Goal: Check status: Check status

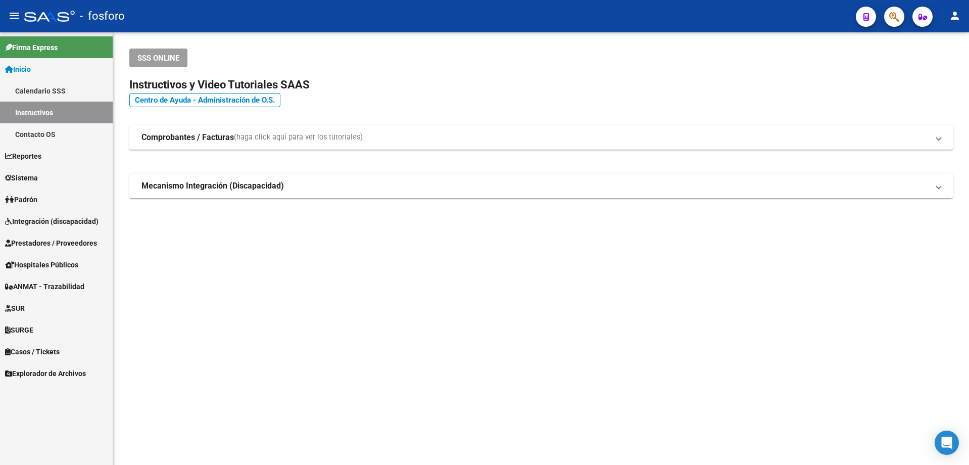
click at [263, 242] on div "SSS ONLINE Instructivos y Video Tutoriales SAAS Centro de Ayuda - Administració…" at bounding box center [540, 139] width 855 height 214
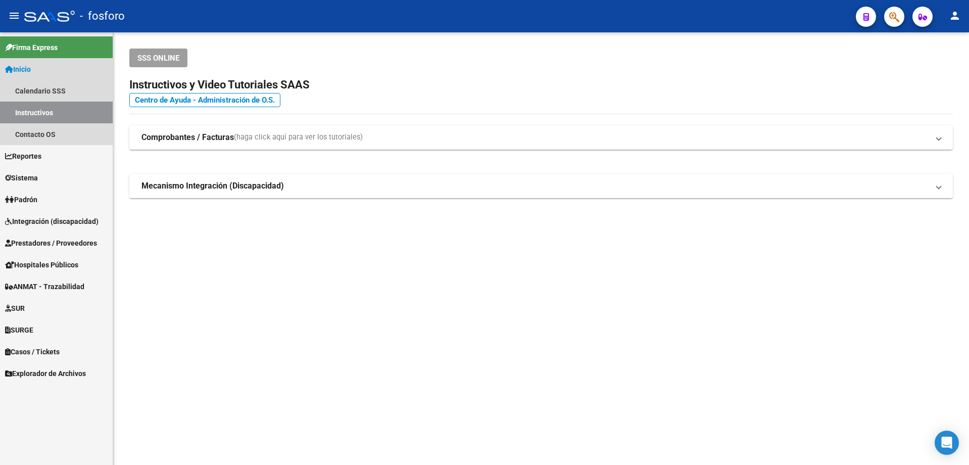
click at [24, 70] on span "Inicio" at bounding box center [18, 69] width 26 height 11
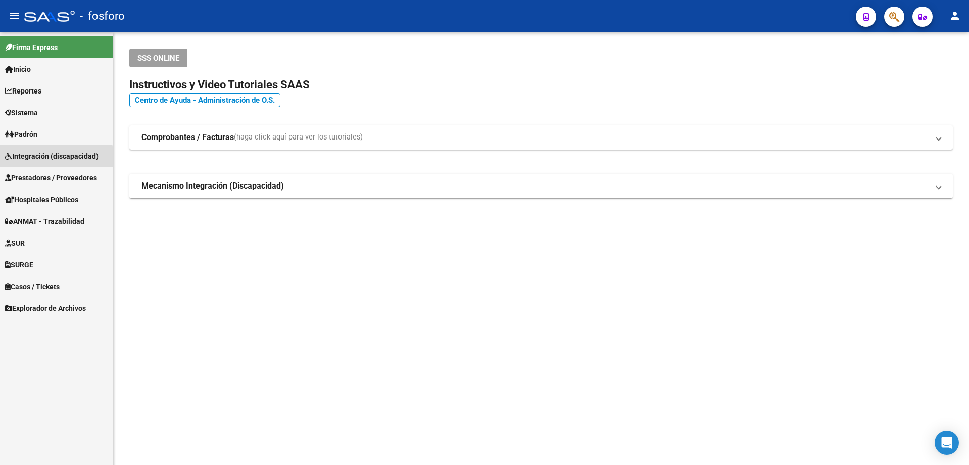
click at [42, 158] on span "Integración (discapacidad)" at bounding box center [51, 155] width 93 height 11
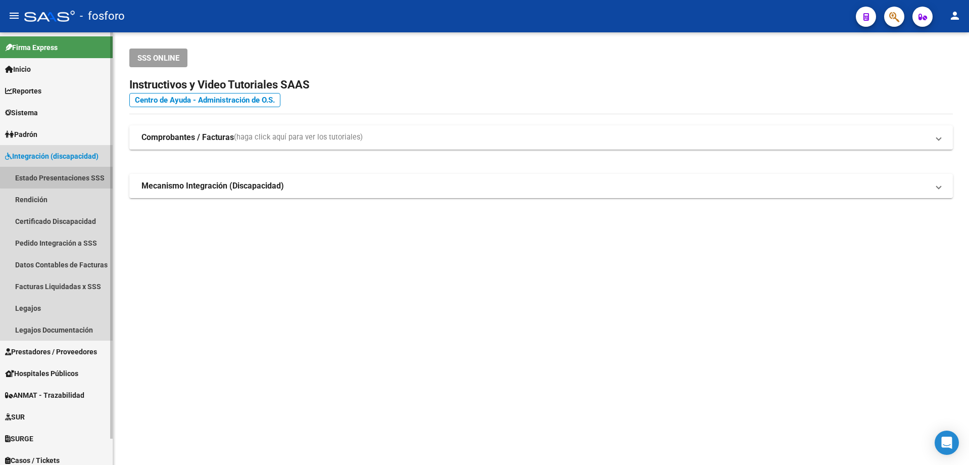
click at [64, 176] on link "Estado Presentaciones SSS" at bounding box center [56, 178] width 113 height 22
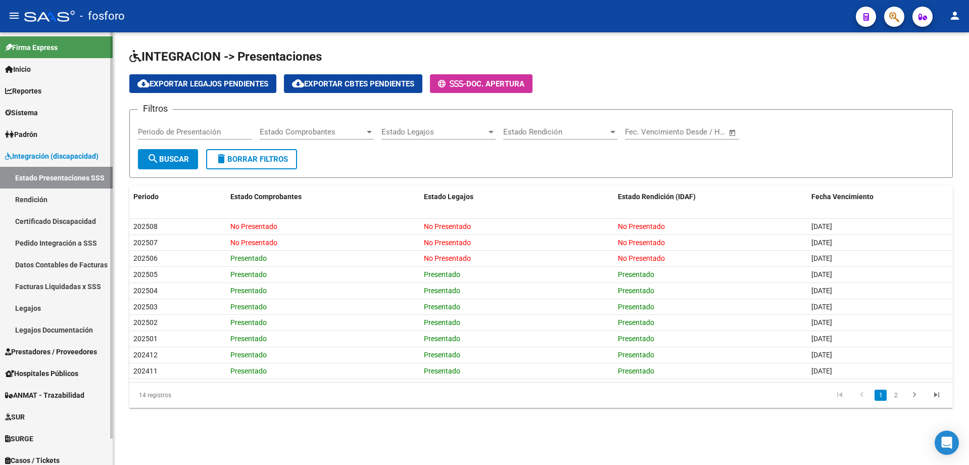
click at [67, 177] on link "Estado Presentaciones SSS" at bounding box center [56, 178] width 113 height 22
click at [68, 164] on link "Integración (discapacidad)" at bounding box center [56, 156] width 113 height 22
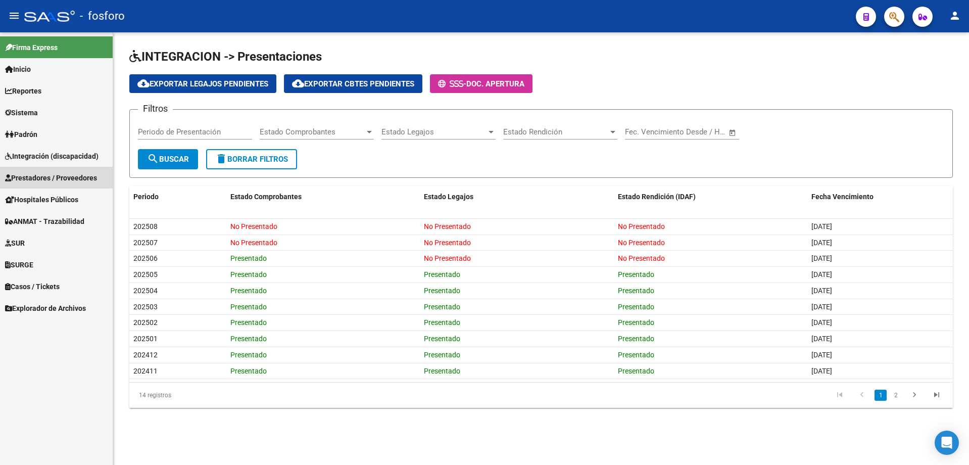
click at [70, 183] on link "Prestadores / Proveedores" at bounding box center [56, 178] width 113 height 22
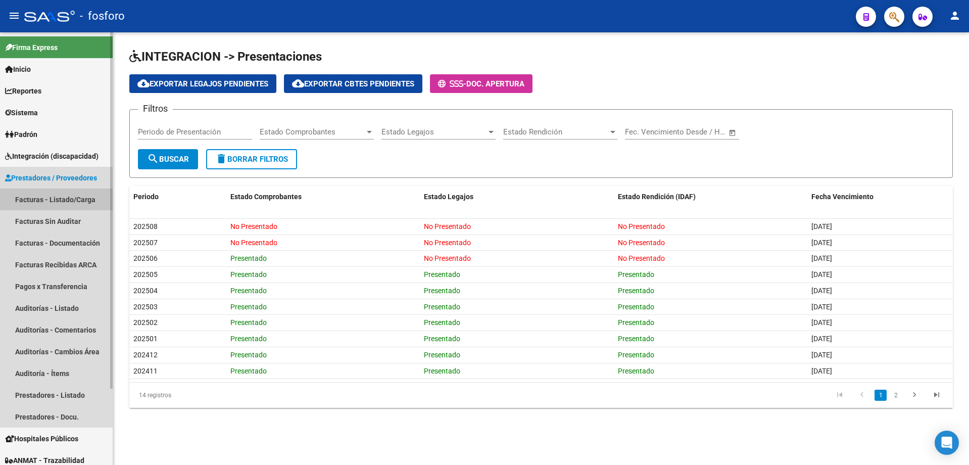
click at [43, 204] on link "Facturas - Listado/Carga" at bounding box center [56, 199] width 113 height 22
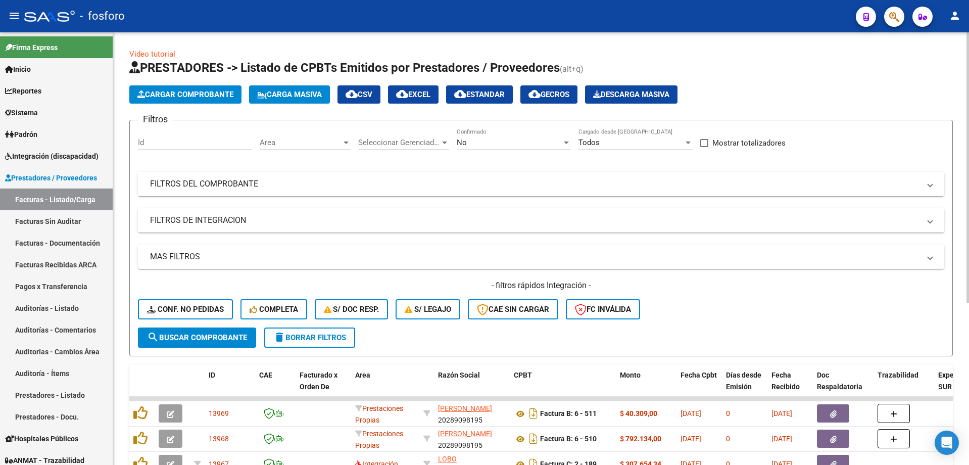
scroll to position [252, 0]
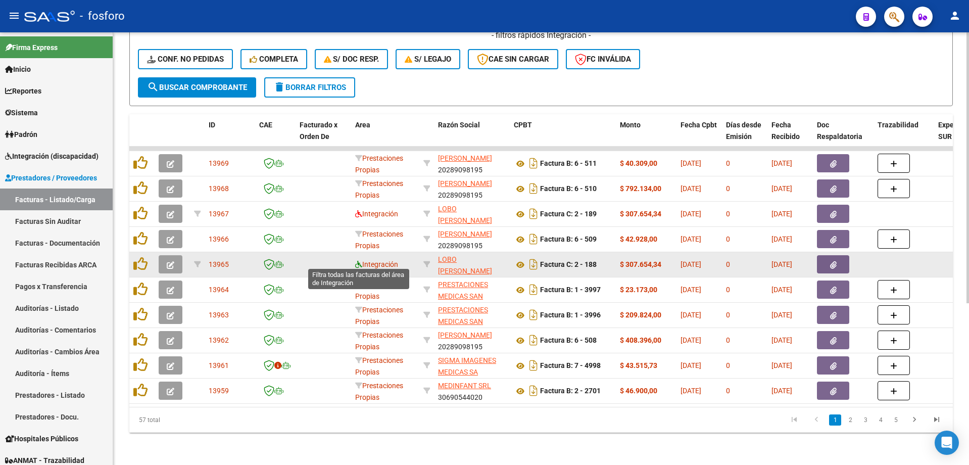
click at [359, 263] on icon at bounding box center [358, 264] width 7 height 7
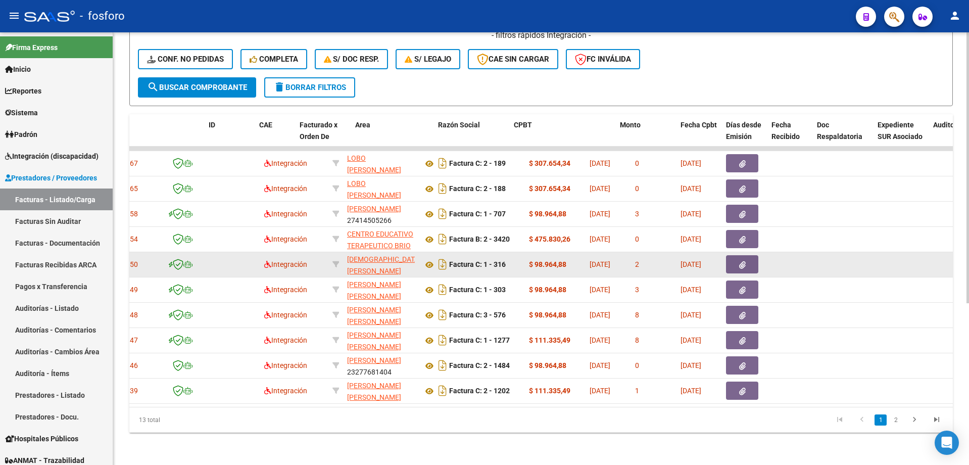
scroll to position [0, 0]
